Goal: Task Accomplishment & Management: Use online tool/utility

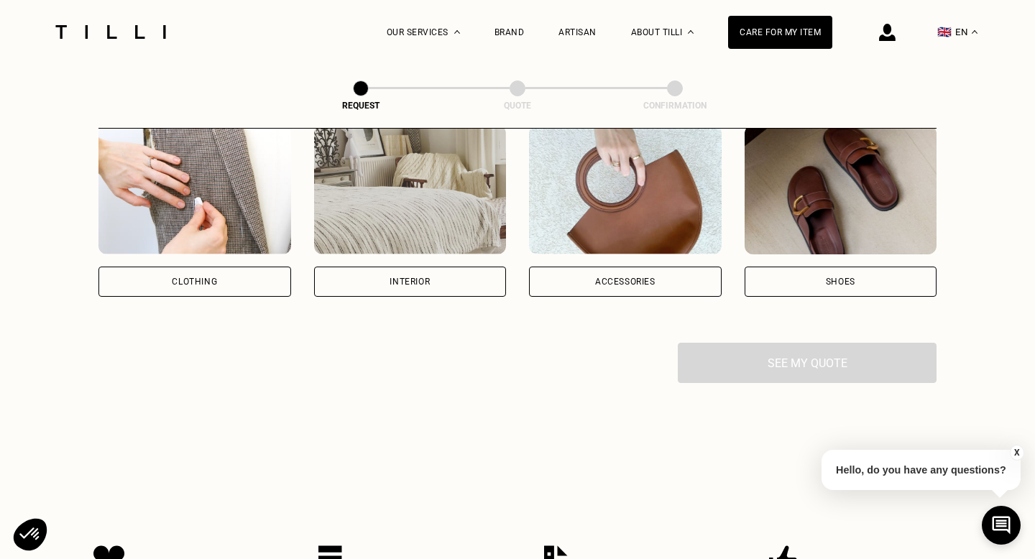
scroll to position [287, 0]
click at [211, 501] on div "Axeptio consent Consent Management Platform: Personalize Your Options Our platf…" at bounding box center [165, 501] width 302 height 0
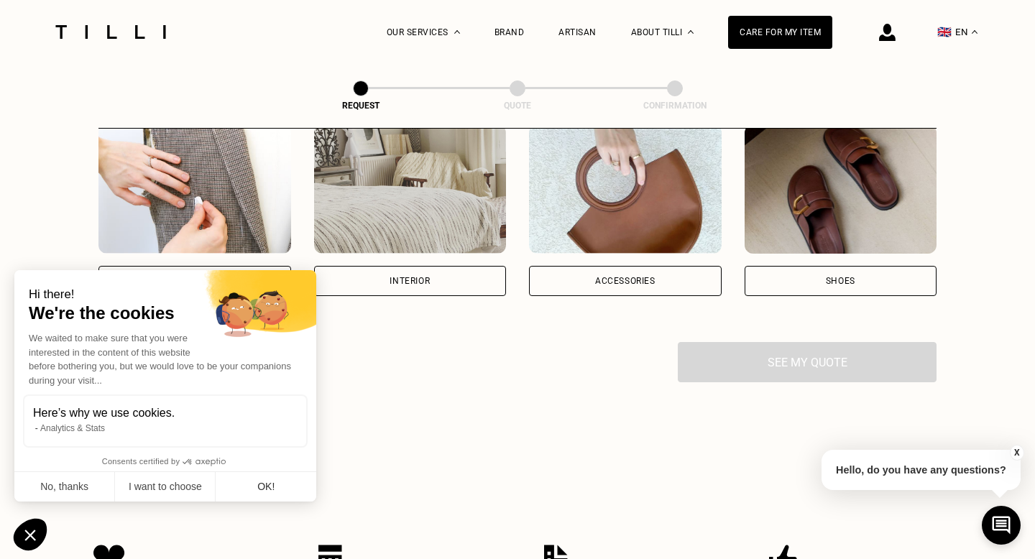
click at [275, 493] on button "OK!" at bounding box center [266, 487] width 101 height 30
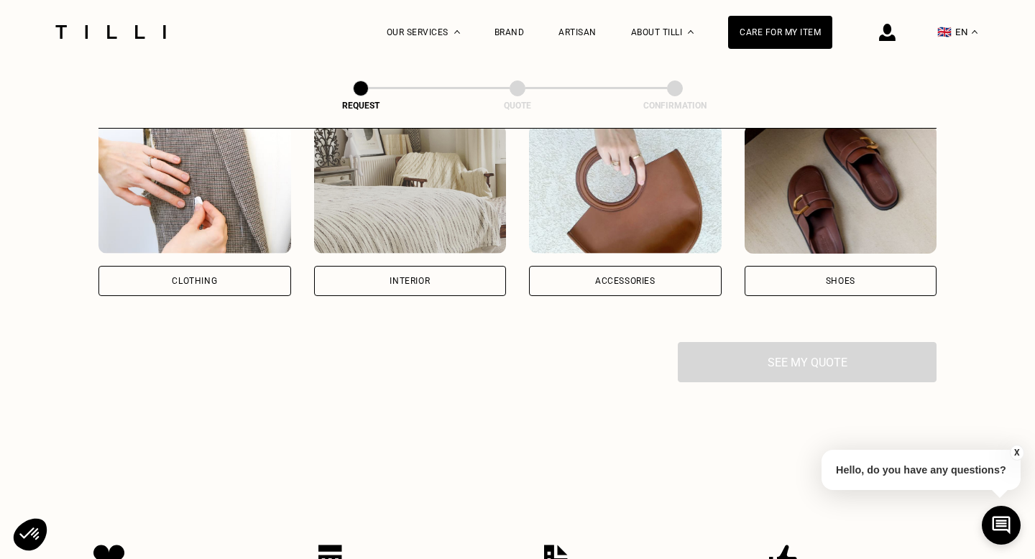
click at [262, 279] on div "Clothing" at bounding box center [194, 281] width 193 height 30
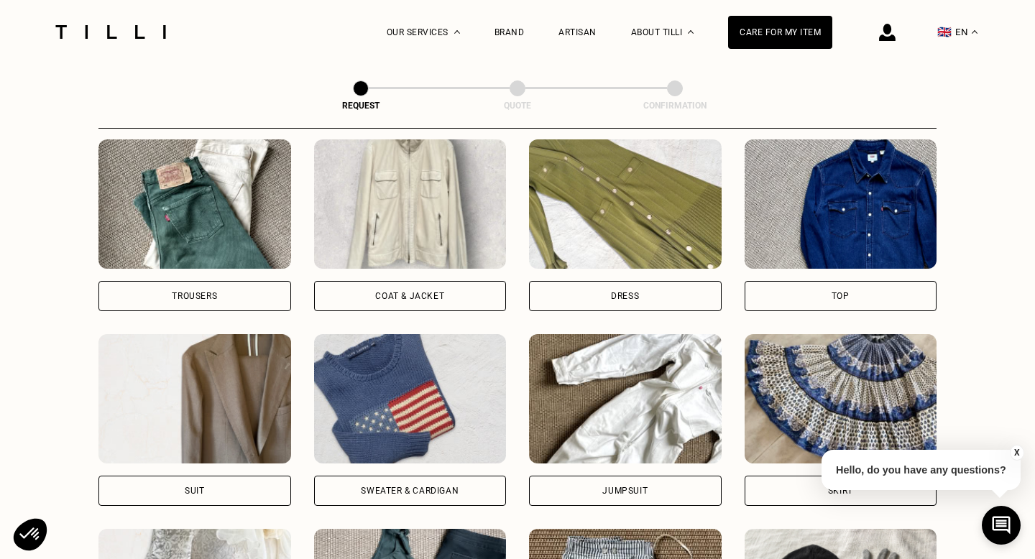
scroll to position [665, 0]
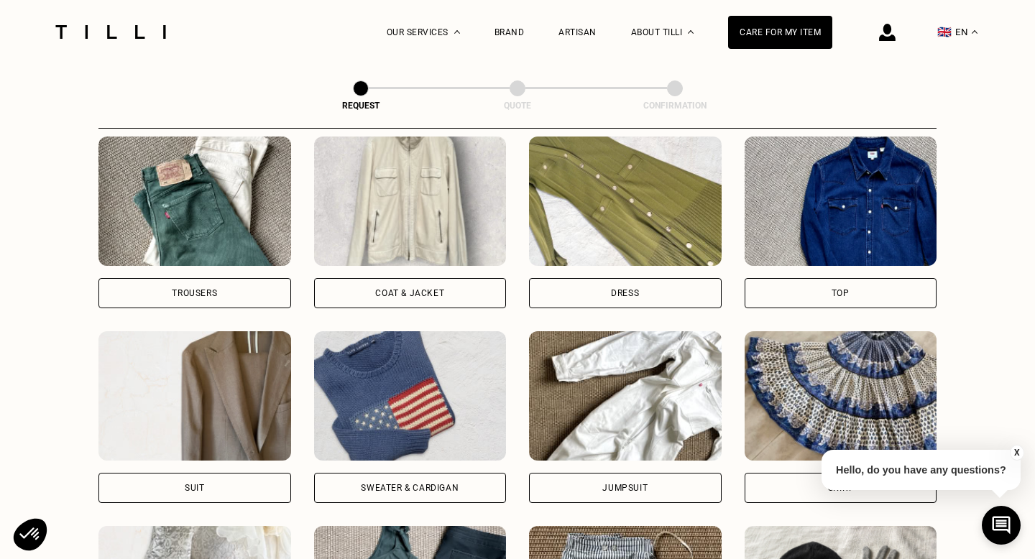
click at [456, 484] on div "Sweater & cardigan" at bounding box center [410, 488] width 98 height 9
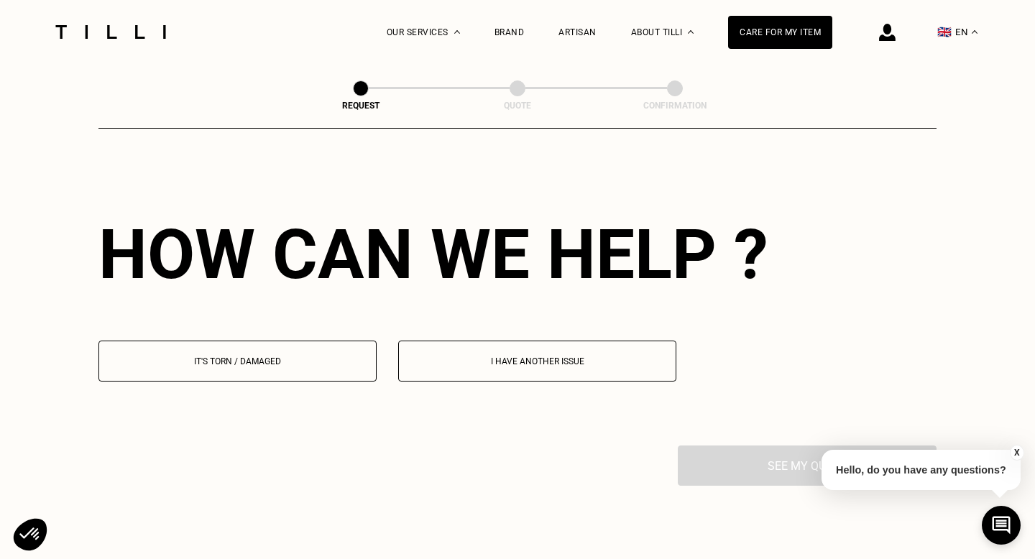
scroll to position [1247, 0]
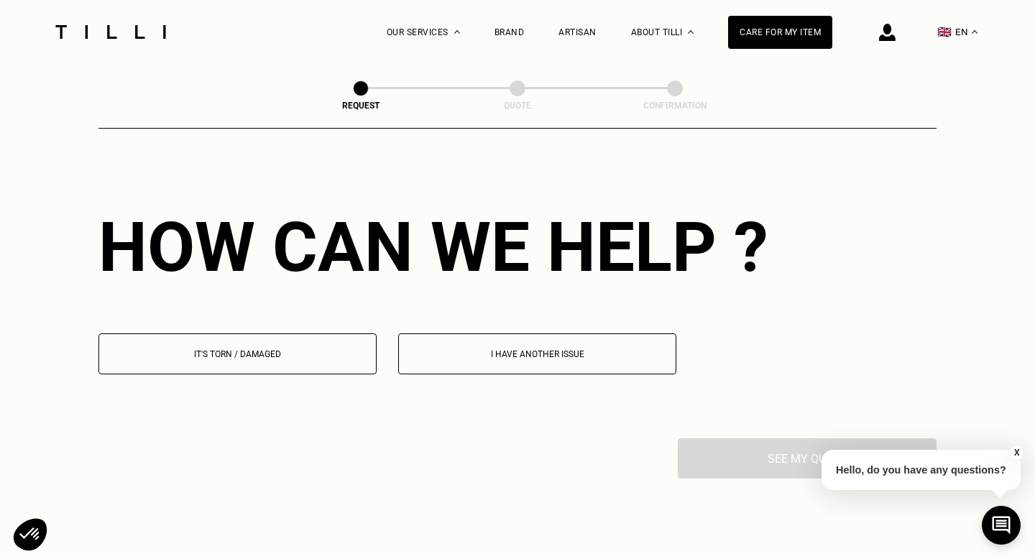
click at [282, 357] on p "It's torn / damaged" at bounding box center [237, 354] width 262 height 10
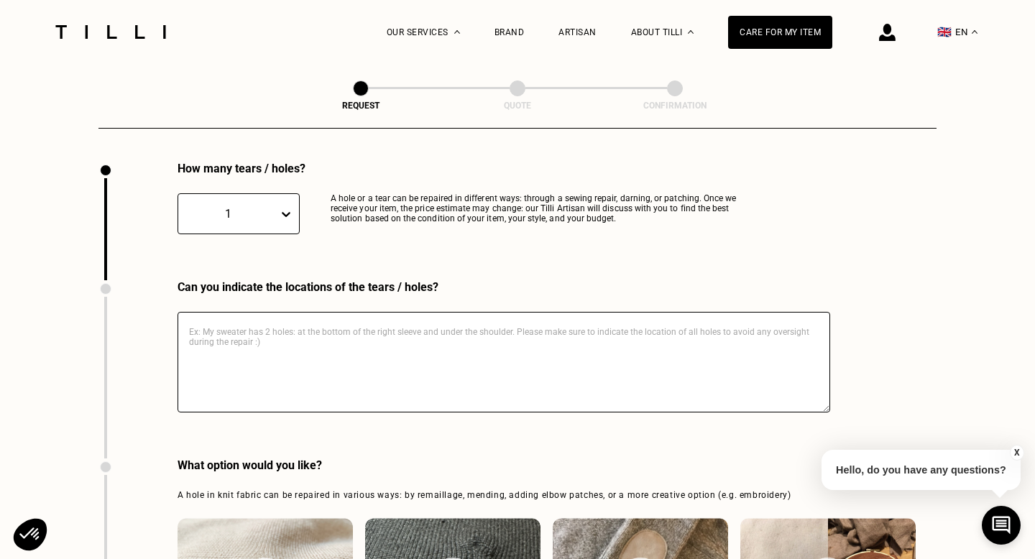
scroll to position [1525, 0]
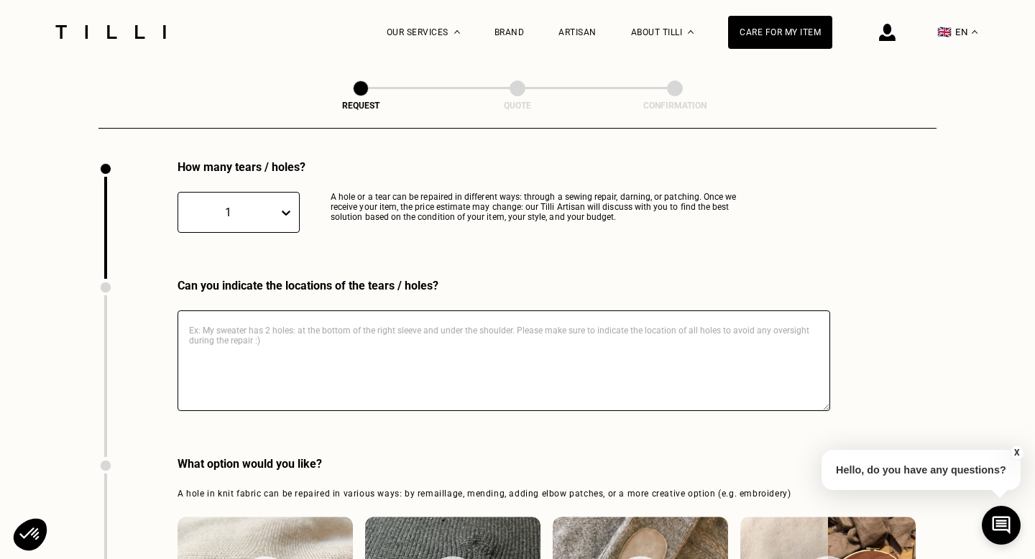
click at [271, 349] on textarea at bounding box center [503, 360] width 652 height 101
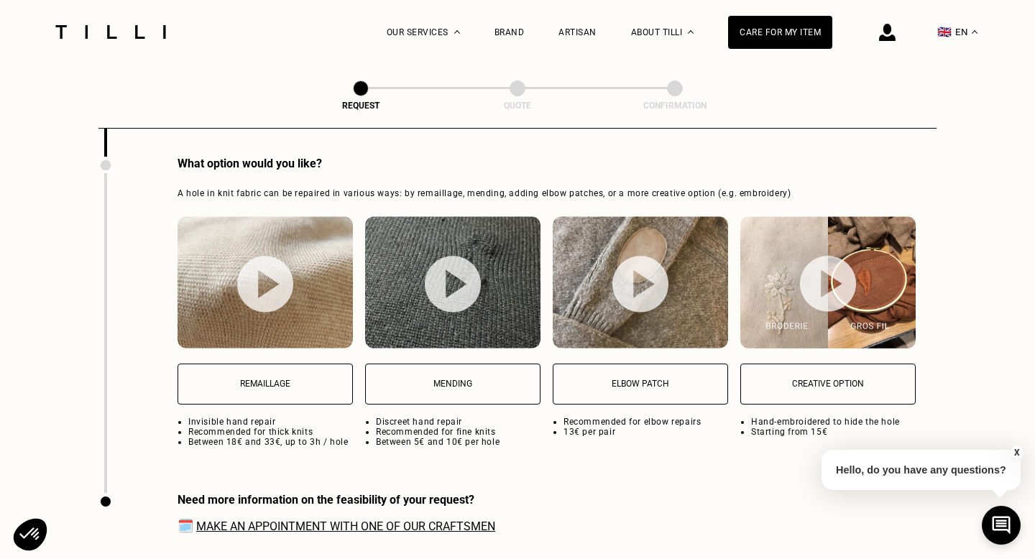
scroll to position [1826, 0]
type textarea "elbow"
click at [652, 379] on p "Elbow patch" at bounding box center [639, 383] width 159 height 10
select select "FR"
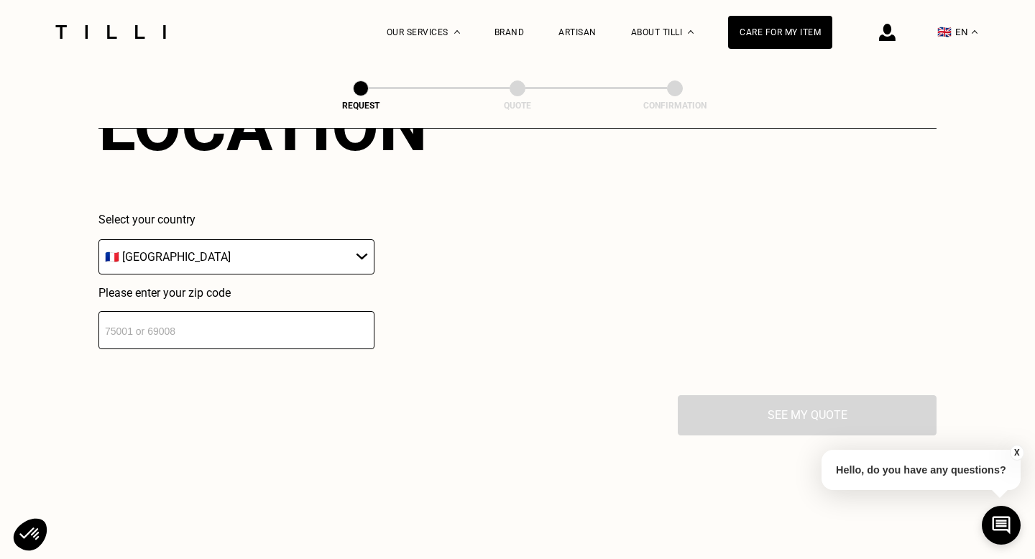
scroll to position [2366, 0]
click at [211, 328] on input "number" at bounding box center [236, 329] width 276 height 38
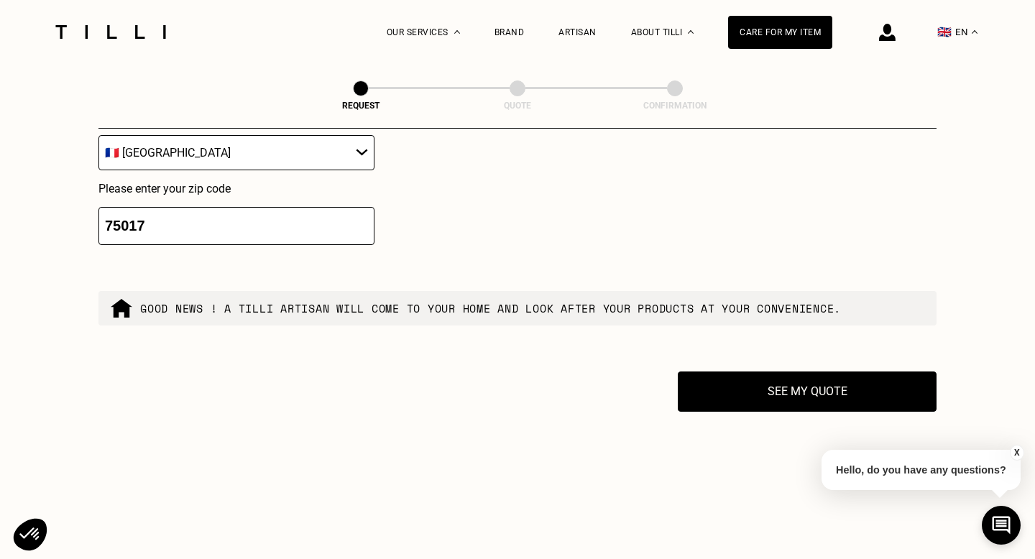
scroll to position [2393, 0]
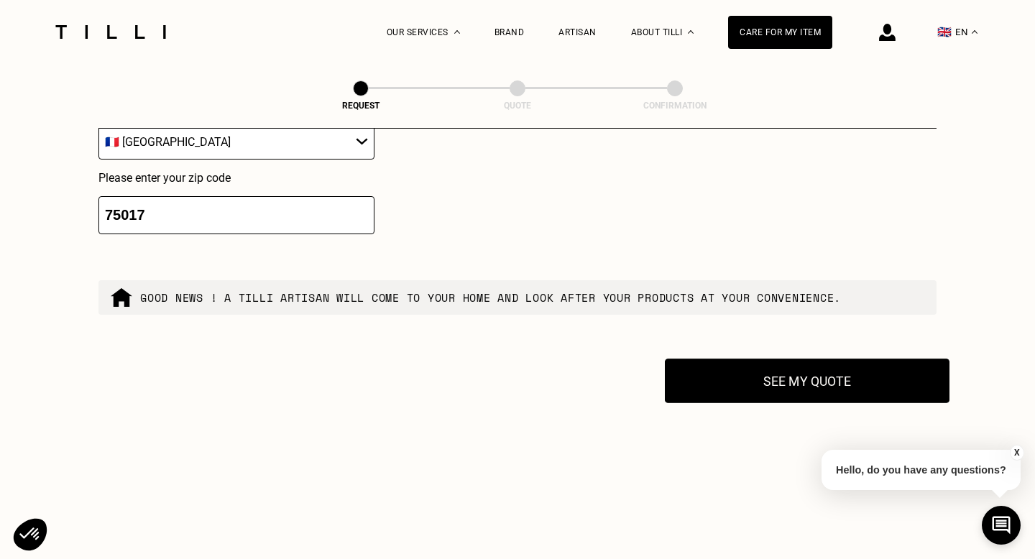
type input "75017"
click at [793, 384] on button "See my quote" at bounding box center [807, 381] width 285 height 45
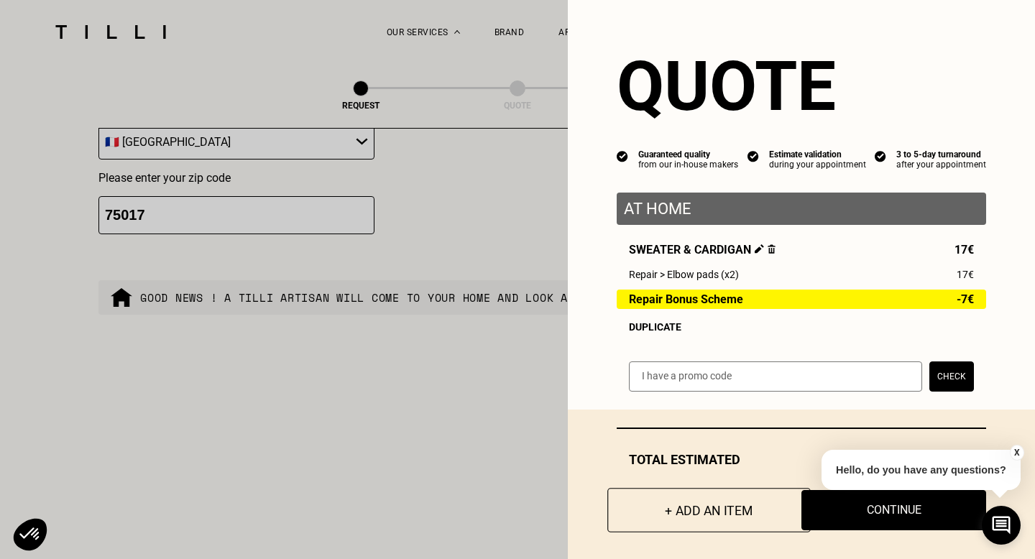
click at [699, 524] on button "+ Add an item" at bounding box center [708, 510] width 203 height 45
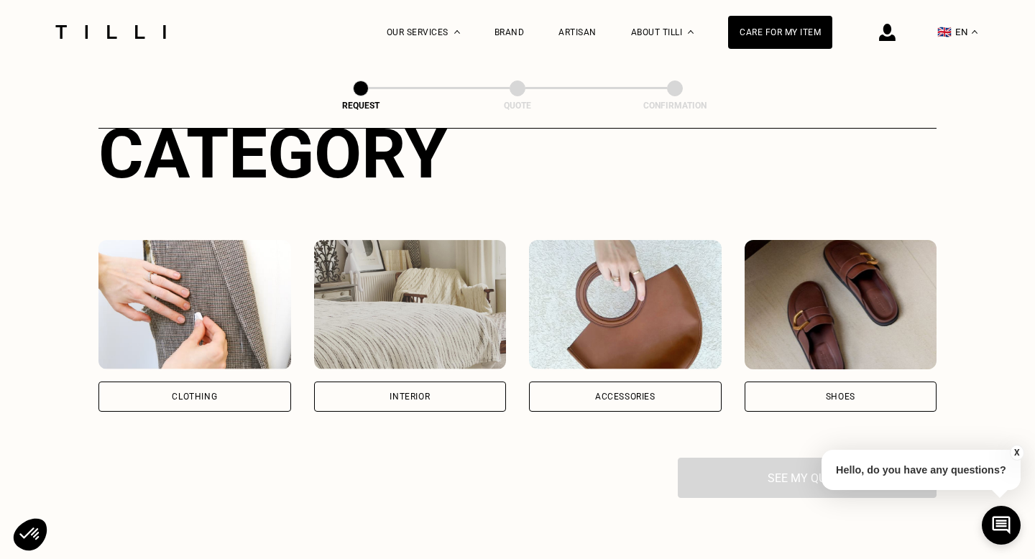
scroll to position [174, 0]
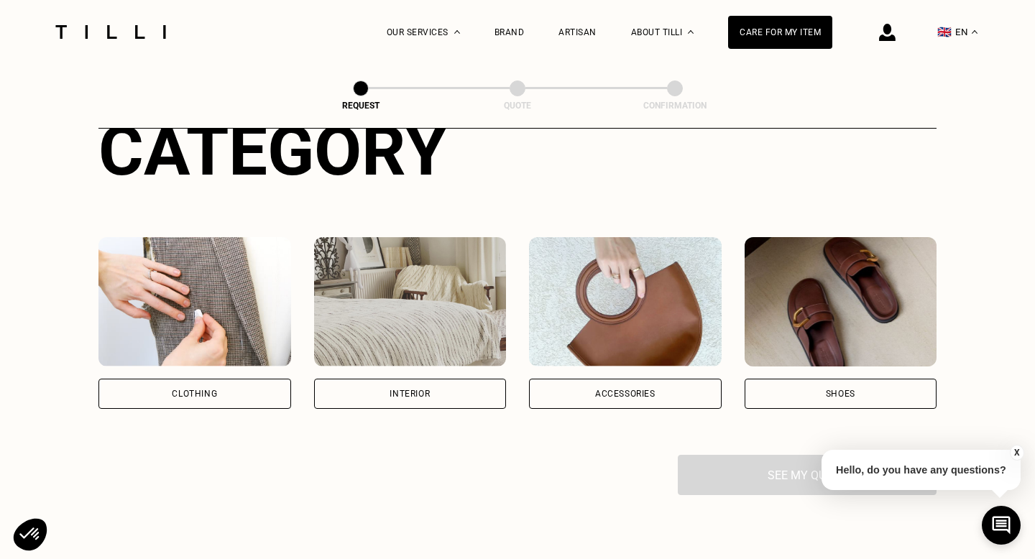
click at [815, 386] on div "Shoes" at bounding box center [840, 394] width 193 height 30
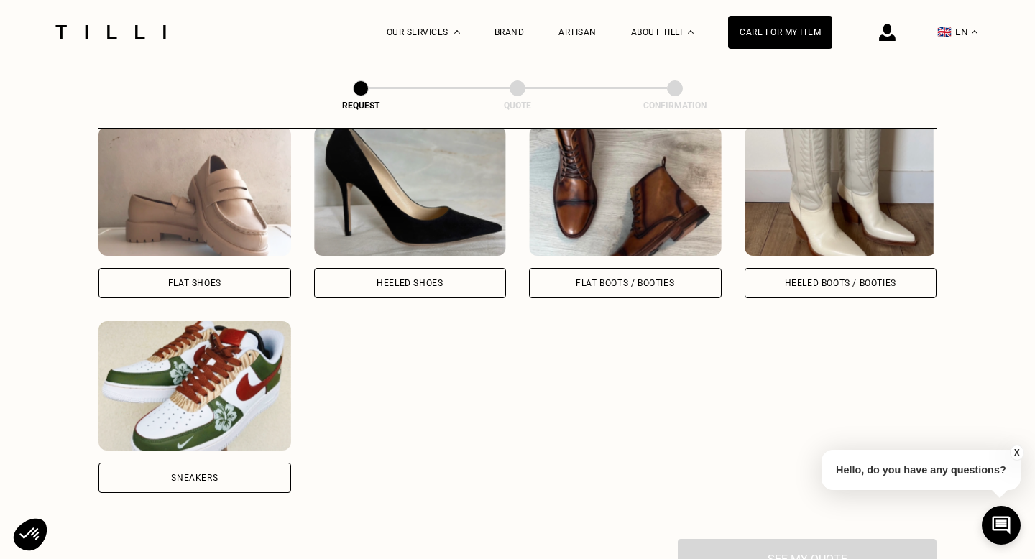
scroll to position [685, 0]
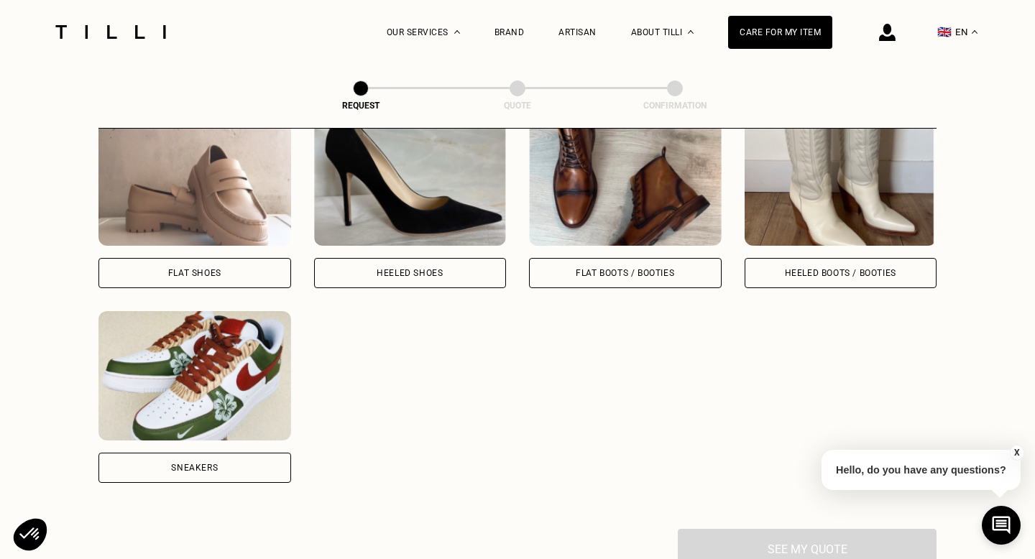
click at [213, 464] on div "Sneakers" at bounding box center [194, 467] width 47 height 9
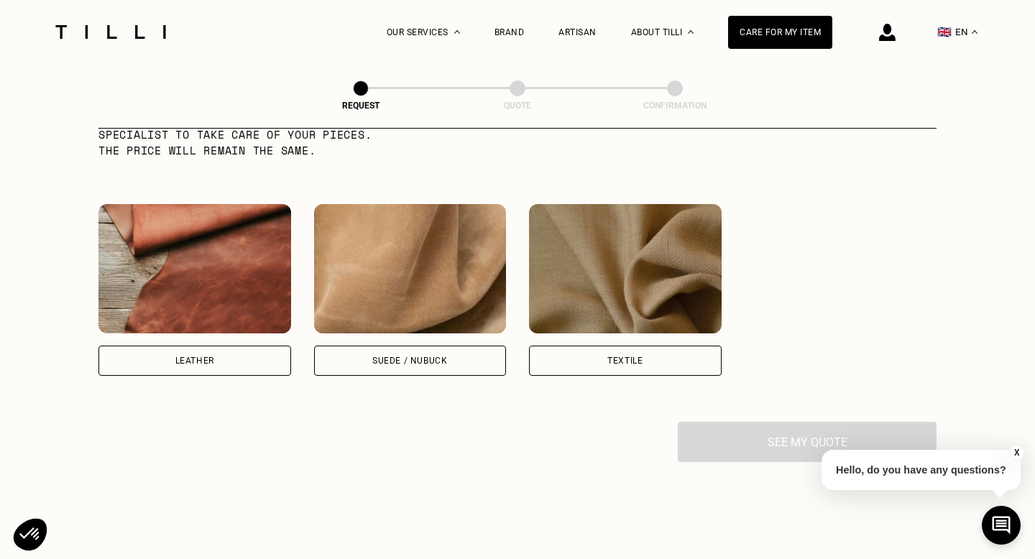
scroll to position [1279, 0]
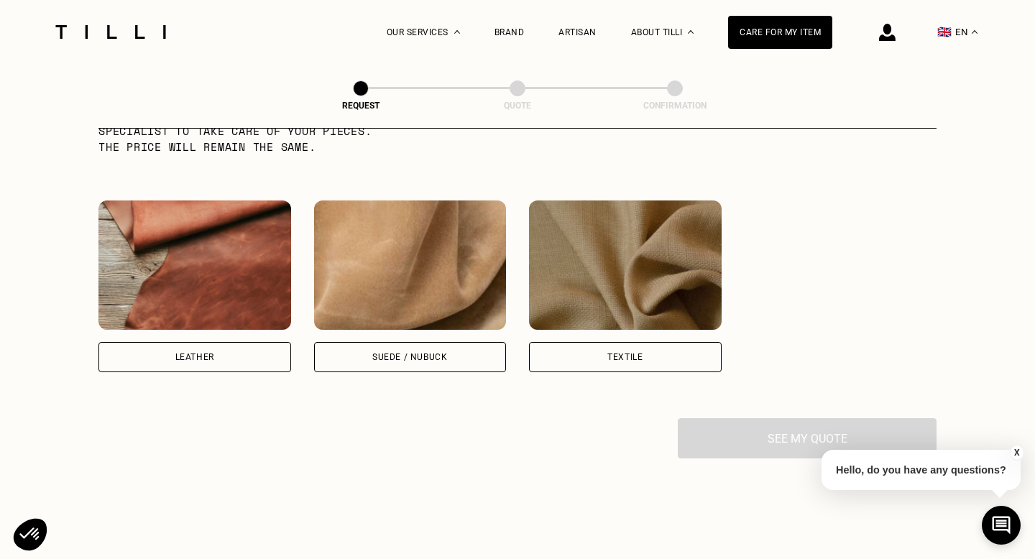
click at [635, 350] on div "Textile" at bounding box center [625, 357] width 193 height 30
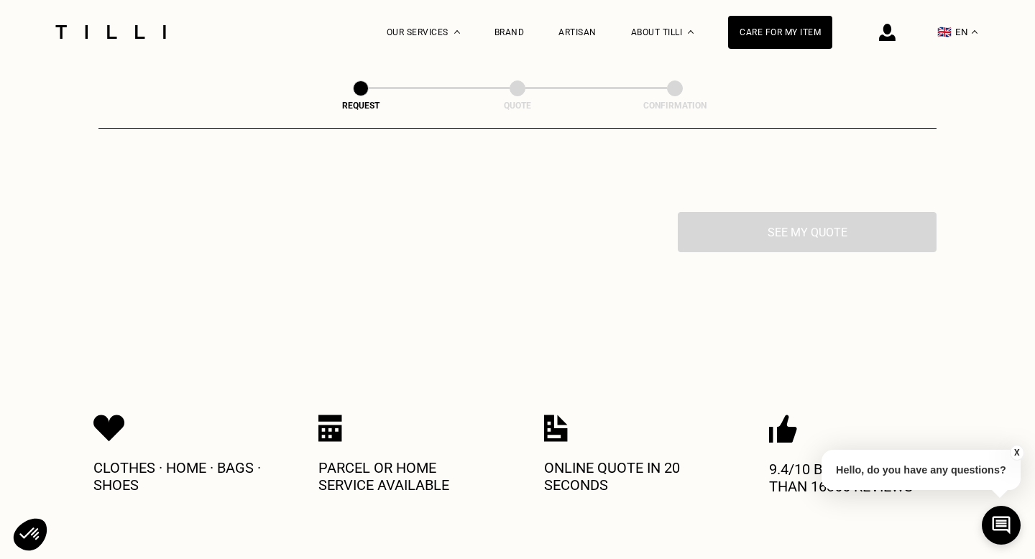
scroll to position [1813, 0]
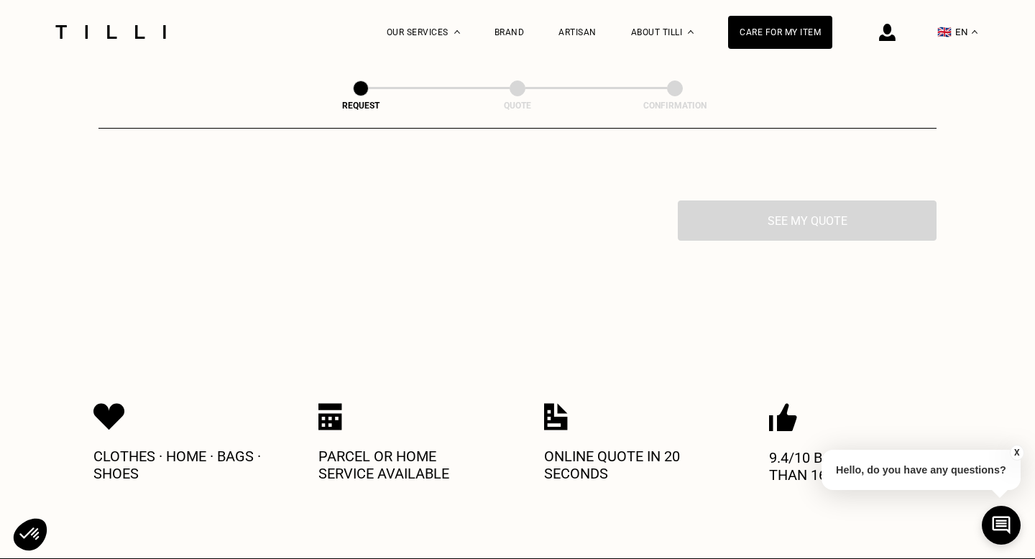
click at [827, 225] on div "See my quote" at bounding box center [517, 220] width 838 height 40
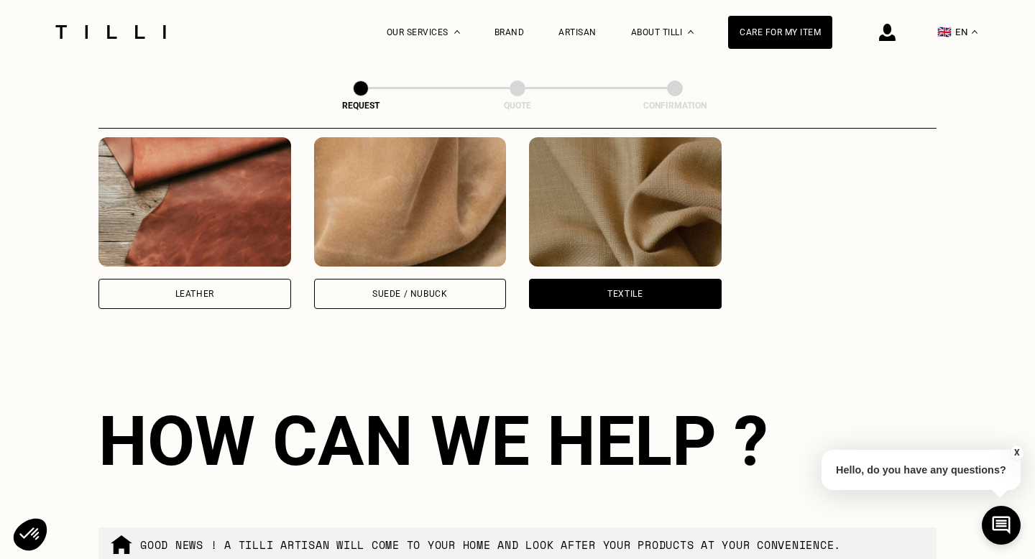
scroll to position [1351, 0]
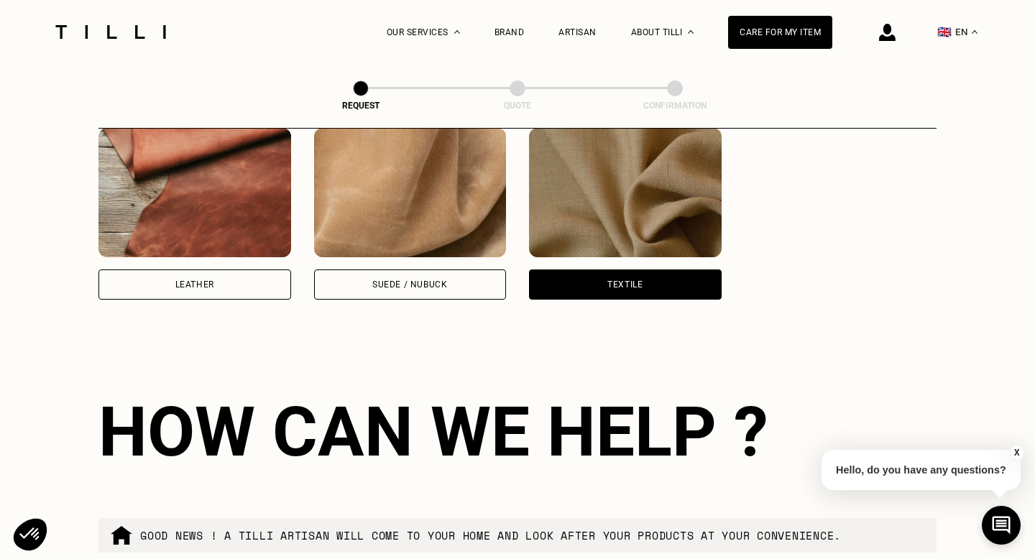
click at [595, 282] on div "Textile" at bounding box center [625, 284] width 193 height 30
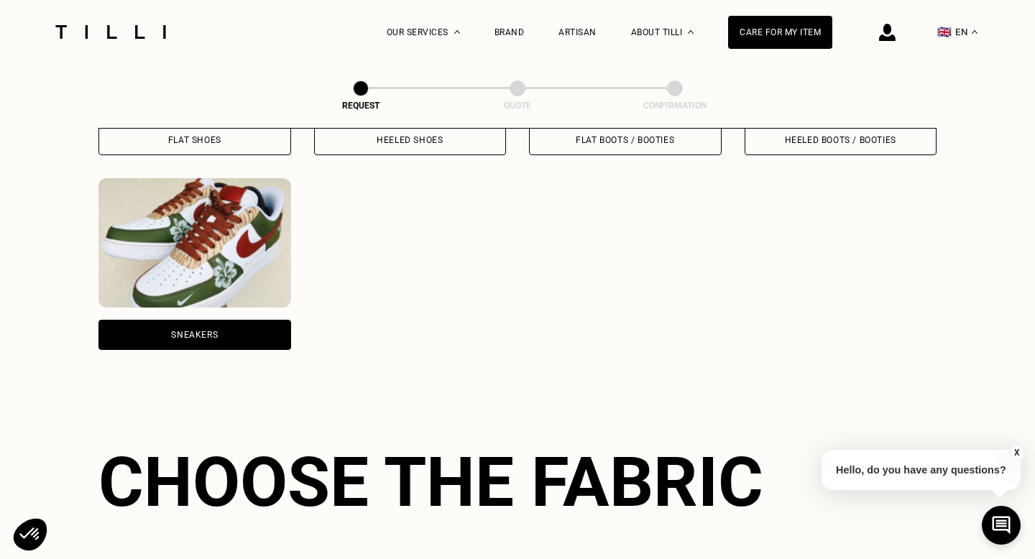
scroll to position [758, 0]
